Goal: Transaction & Acquisition: Purchase product/service

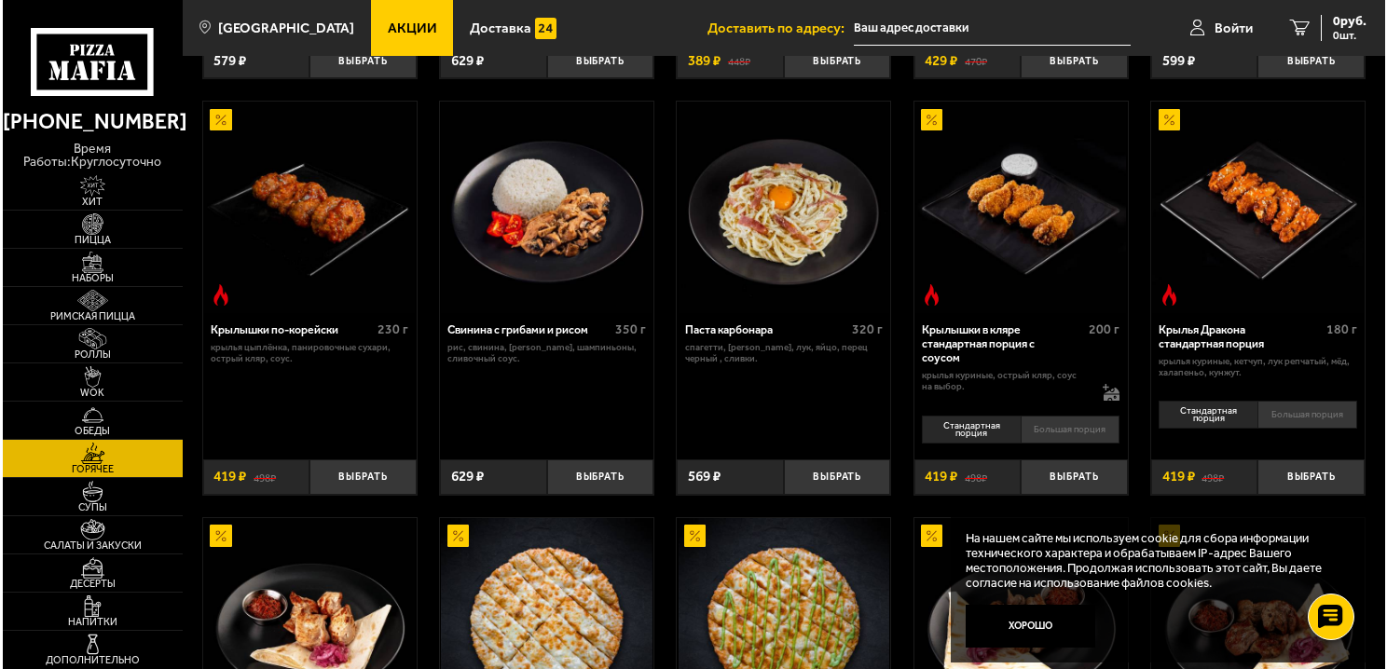
scroll to position [373, 0]
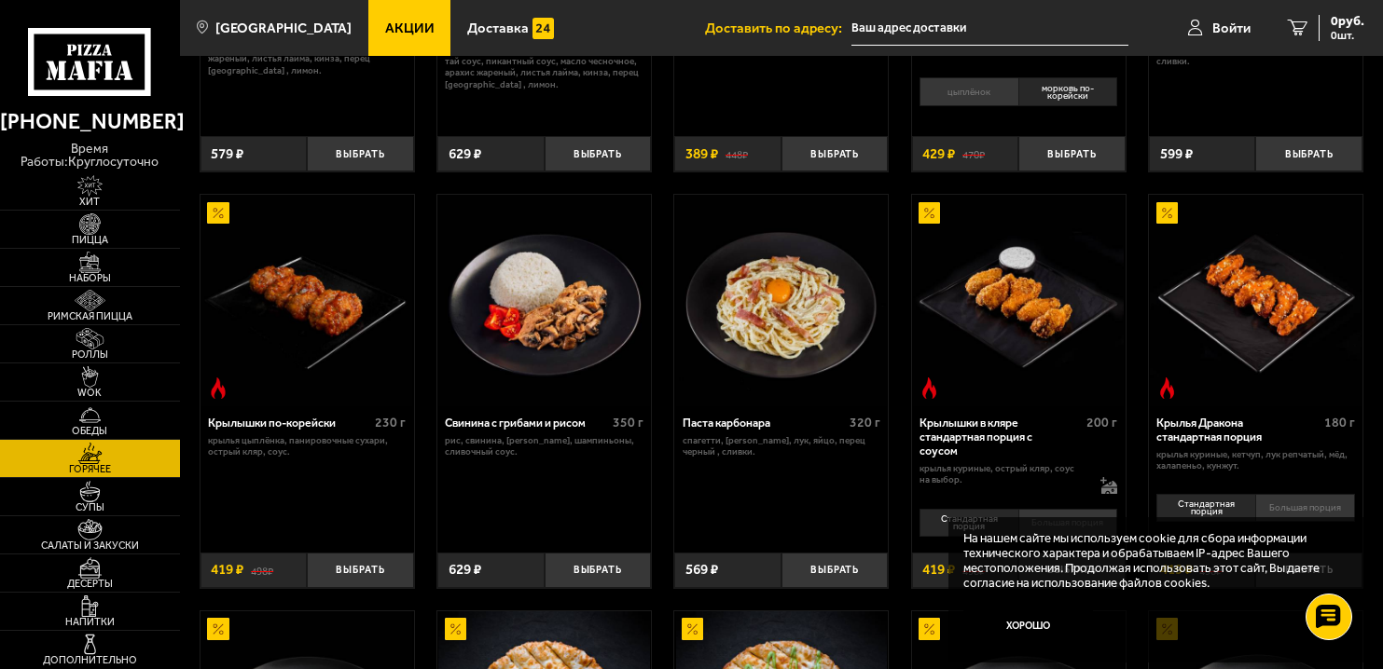
click at [1046, 236] on img at bounding box center [1018, 300] width 211 height 211
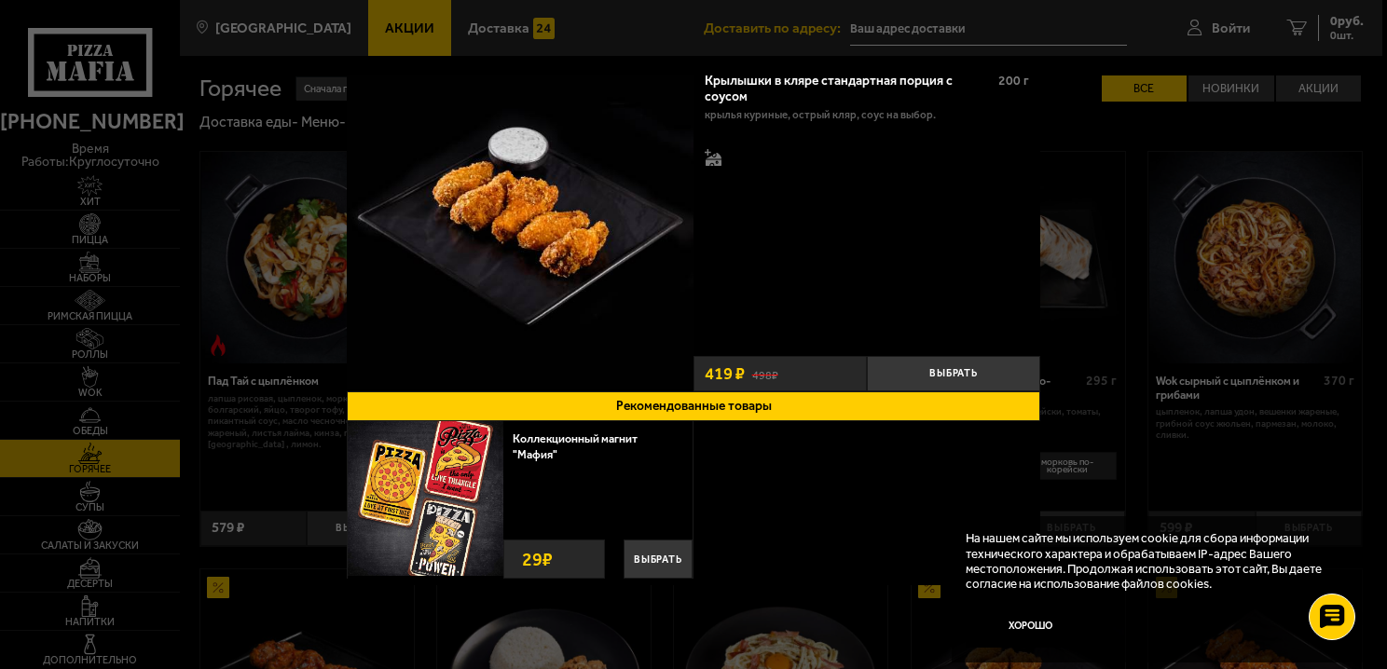
scroll to position [853, 0]
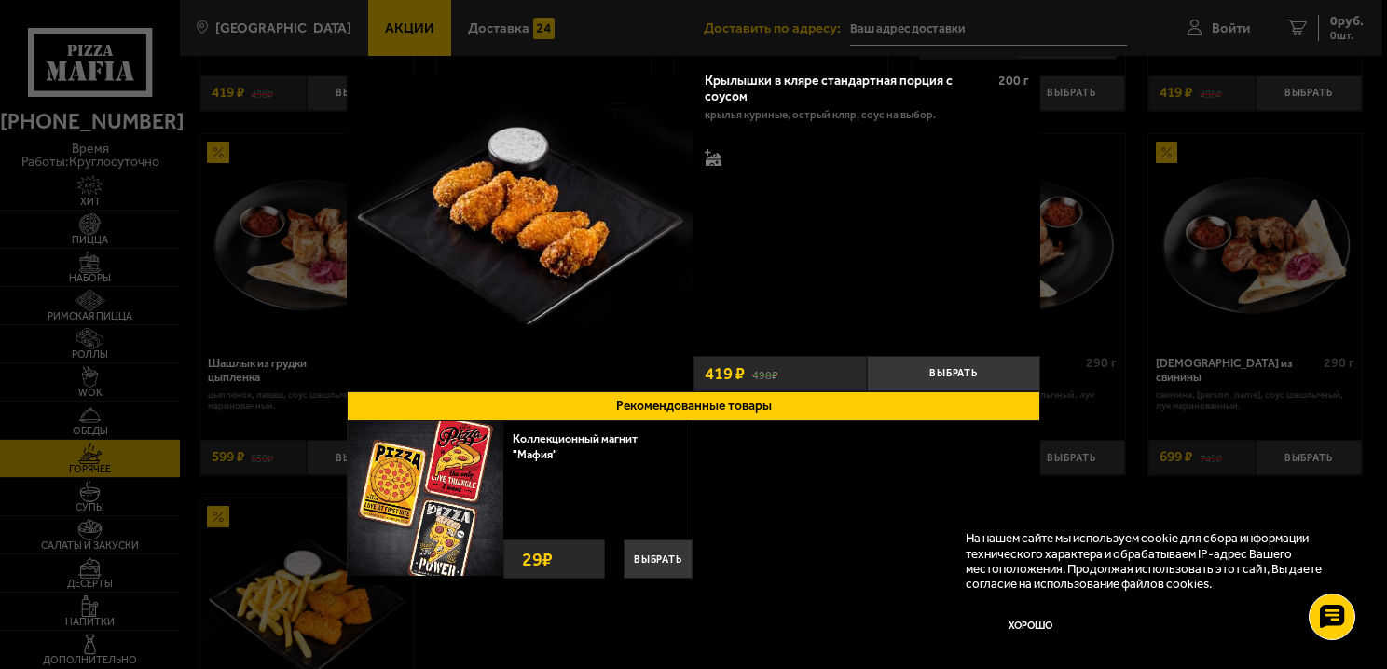
click at [761, 243] on div "Крылышки в кляре стандартная порция c соусом 200 г крылья куриные, острый кляр,…" at bounding box center [867, 205] width 347 height 288
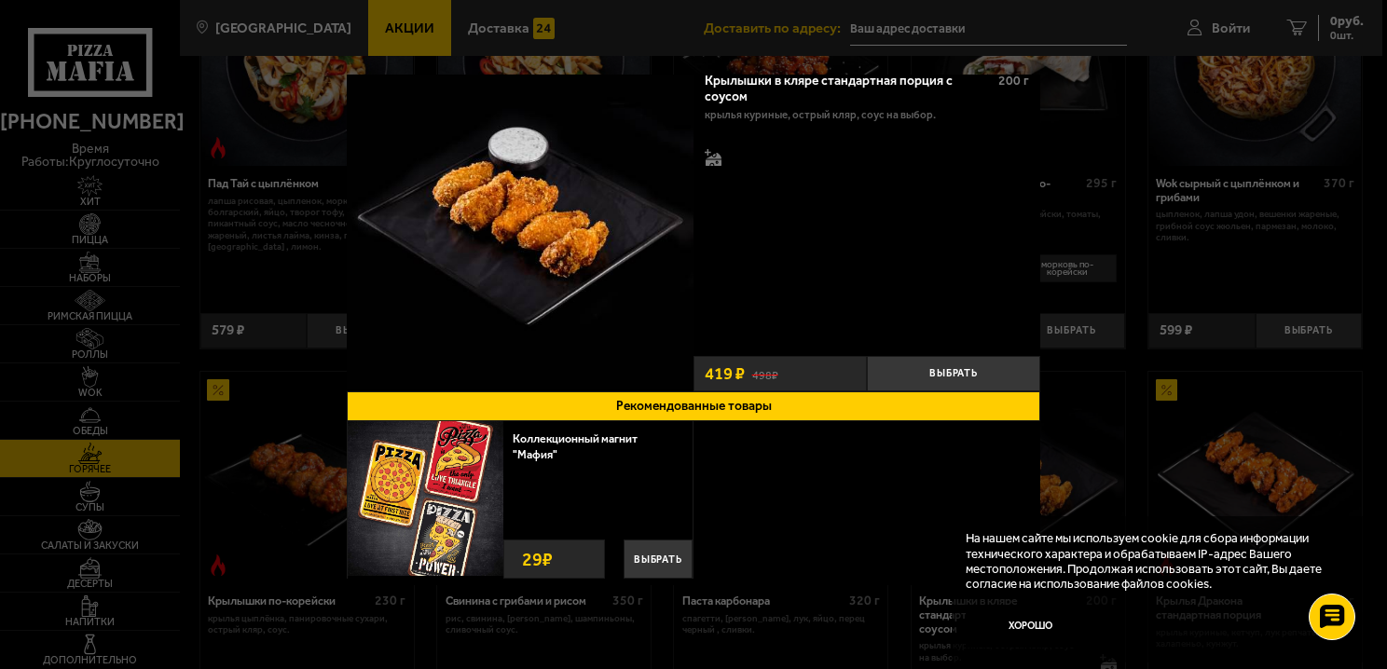
click at [1013, 31] on div at bounding box center [693, 334] width 1387 height 669
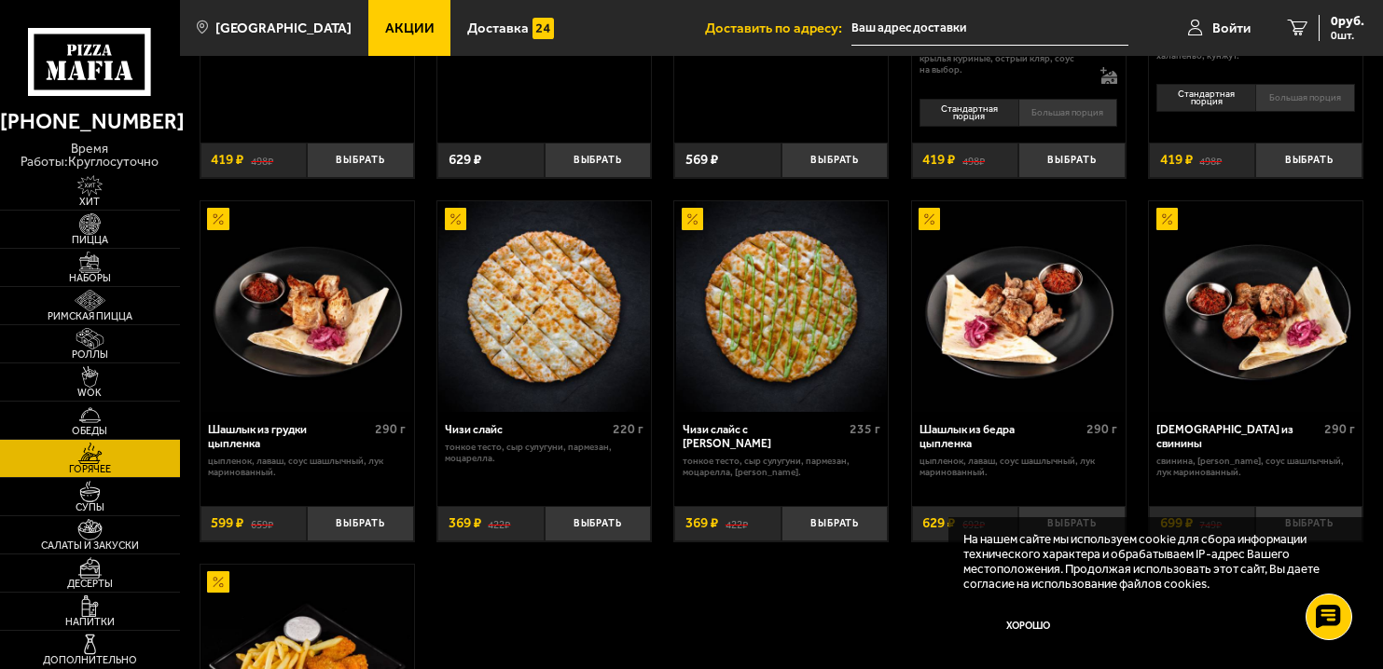
scroll to position [1185, 0]
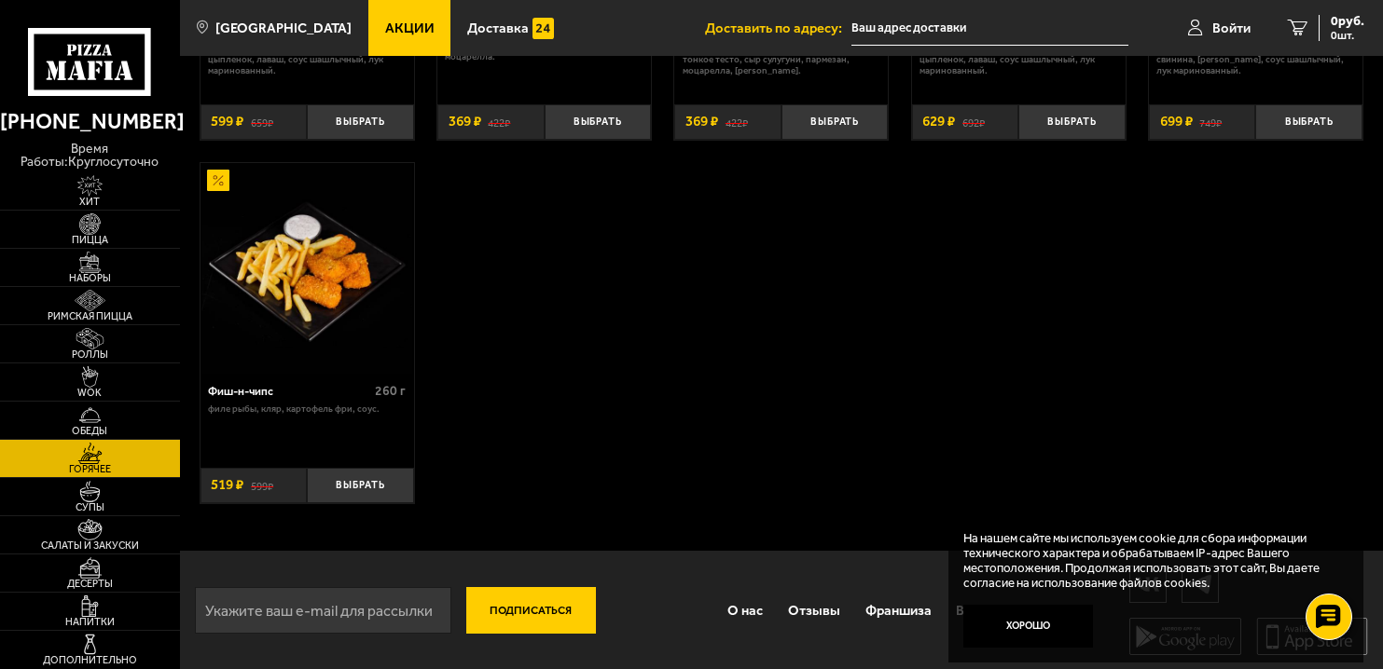
click at [538, 606] on button "Подписаться" at bounding box center [531, 610] width 130 height 47
